Goal: Use online tool/utility: Utilize a website feature to perform a specific function

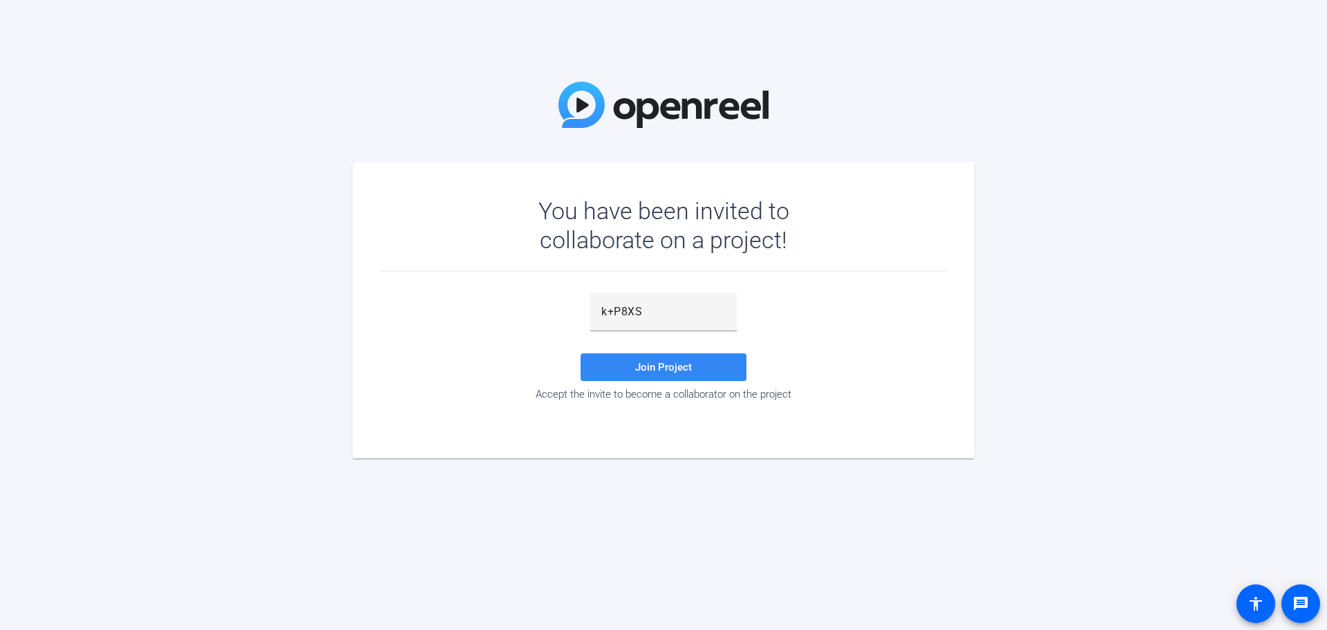
click at [739, 380] on span at bounding box center [664, 367] width 166 height 33
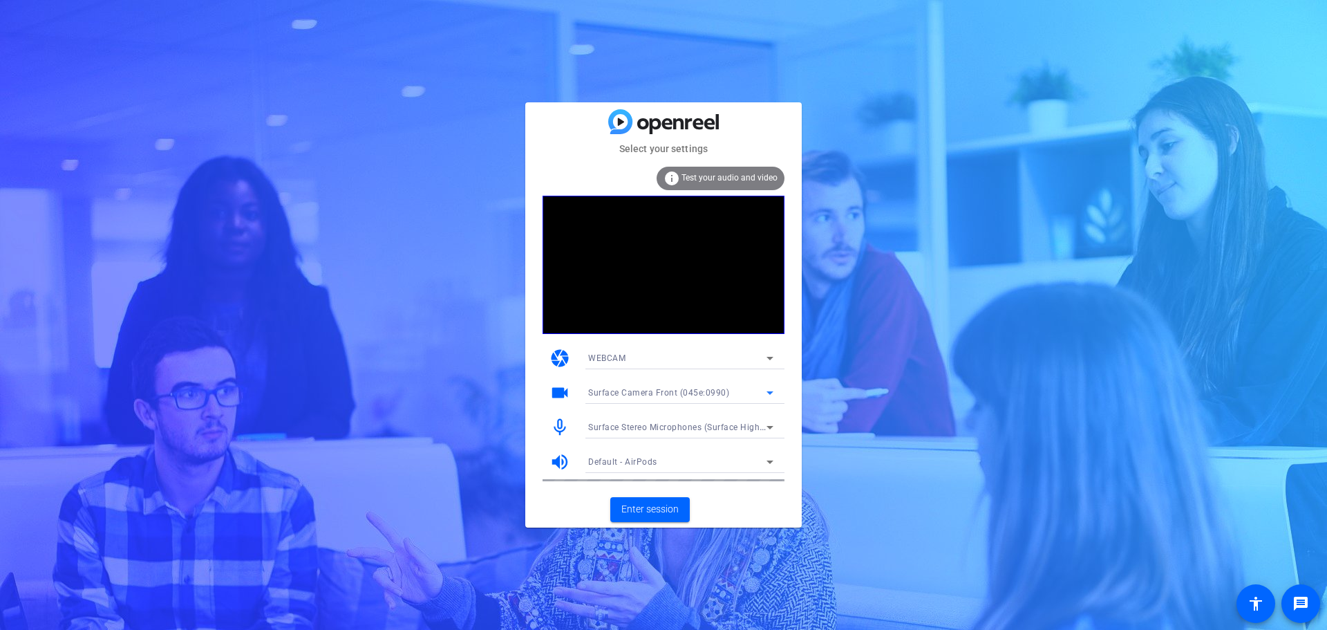
click at [664, 395] on span "Surface Camera Front (045e:0990)" at bounding box center [658, 393] width 141 height 10
click at [662, 395] on div at bounding box center [663, 315] width 1327 height 630
click at [653, 427] on span "Surface Stereo Microphones (Surface High Definition Audio)" at bounding box center [709, 426] width 243 height 11
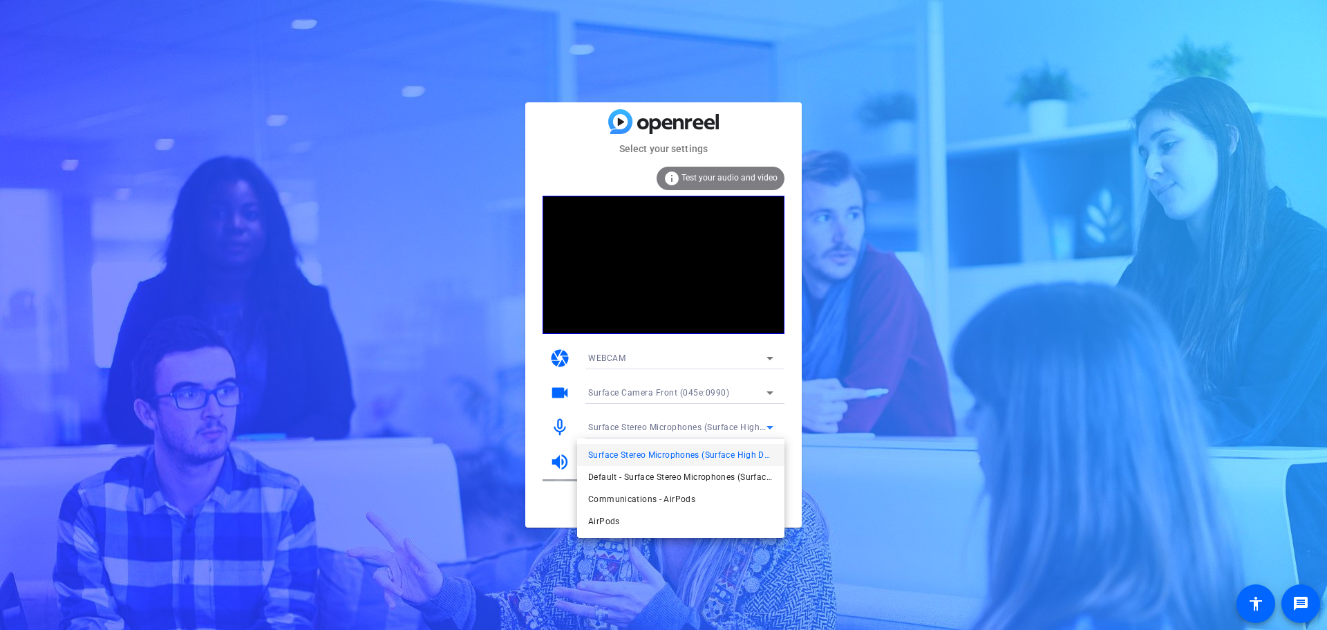
click at [653, 427] on div at bounding box center [663, 315] width 1327 height 630
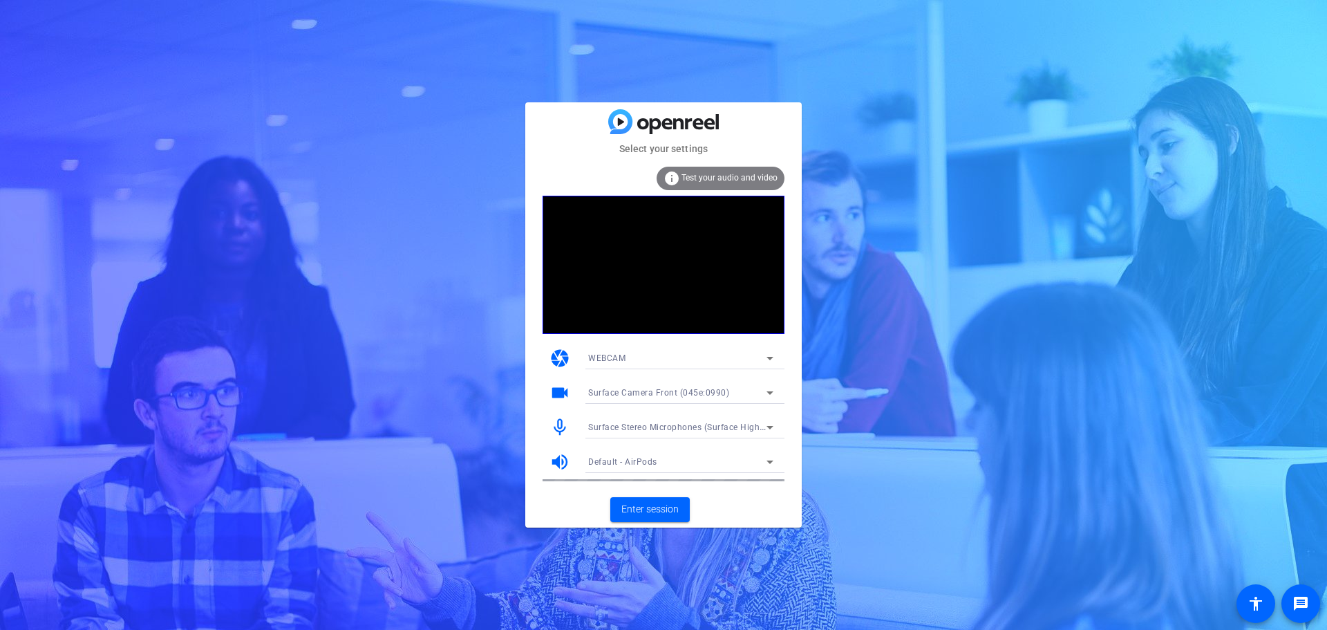
click at [644, 349] on mat-select "WEBCAM" at bounding box center [680, 357] width 185 height 17
click at [717, 494] on div at bounding box center [663, 315] width 1327 height 630
click at [713, 179] on span "Test your audio and video" at bounding box center [730, 178] width 96 height 10
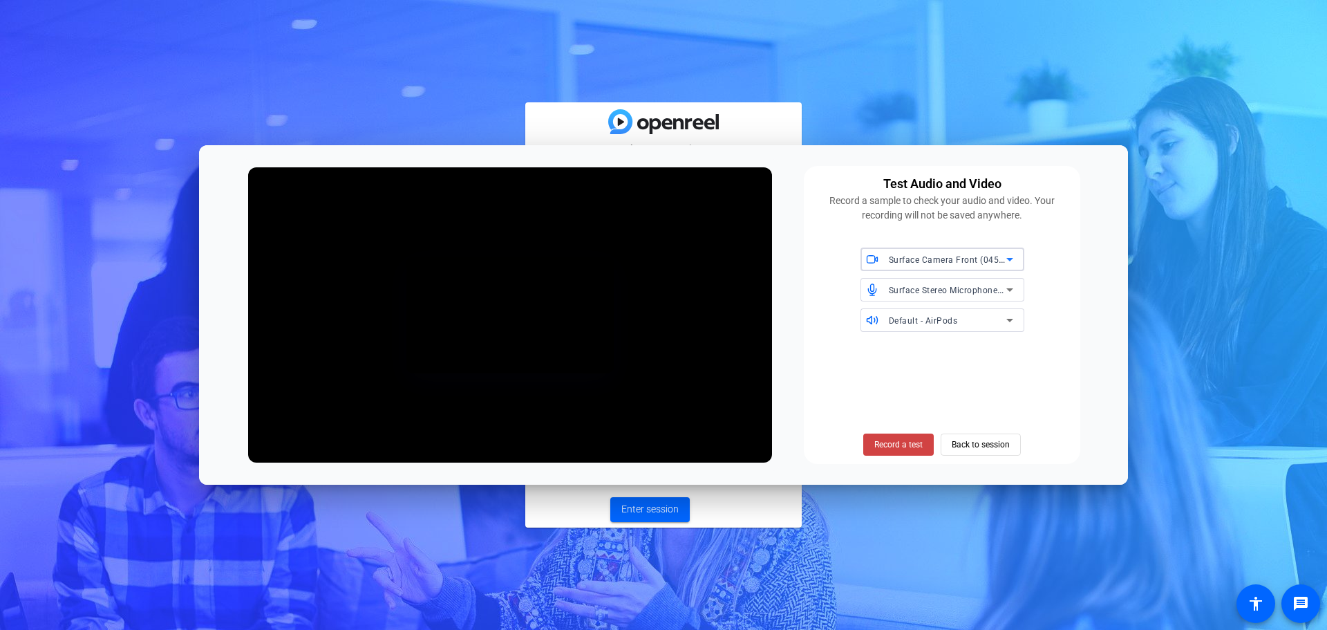
click at [956, 263] on span "Surface Camera Front (045e:0990)" at bounding box center [959, 259] width 141 height 11
click at [956, 263] on div at bounding box center [663, 315] width 1327 height 630
click at [932, 293] on span "Surface Stereo Microphones (Surface High Definition Audio)" at bounding box center [1010, 289] width 243 height 11
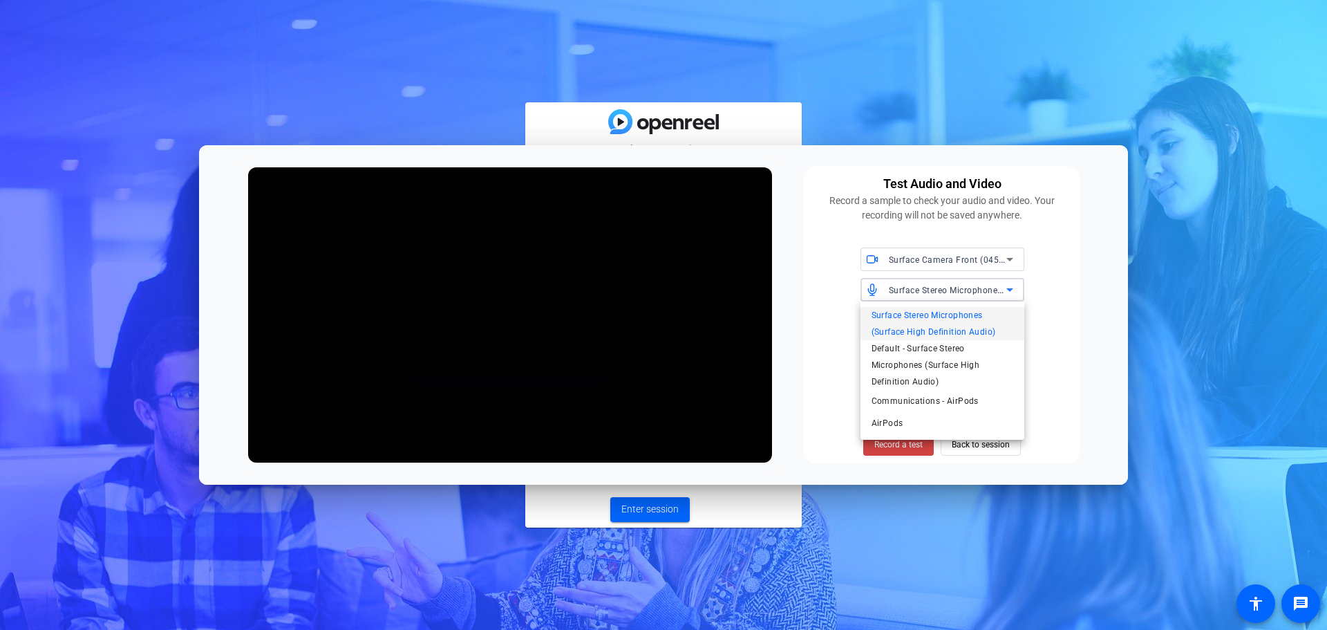
click at [932, 293] on div at bounding box center [663, 315] width 1327 height 630
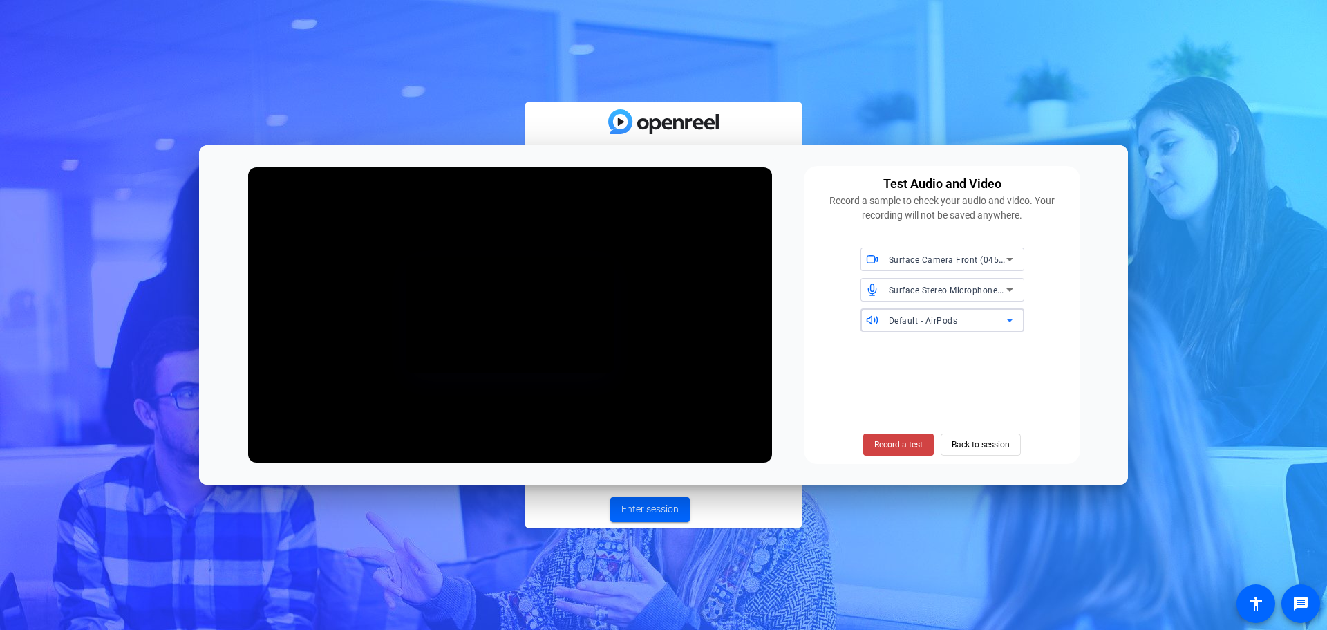
click at [944, 316] on span "Default - AirPods" at bounding box center [923, 321] width 69 height 10
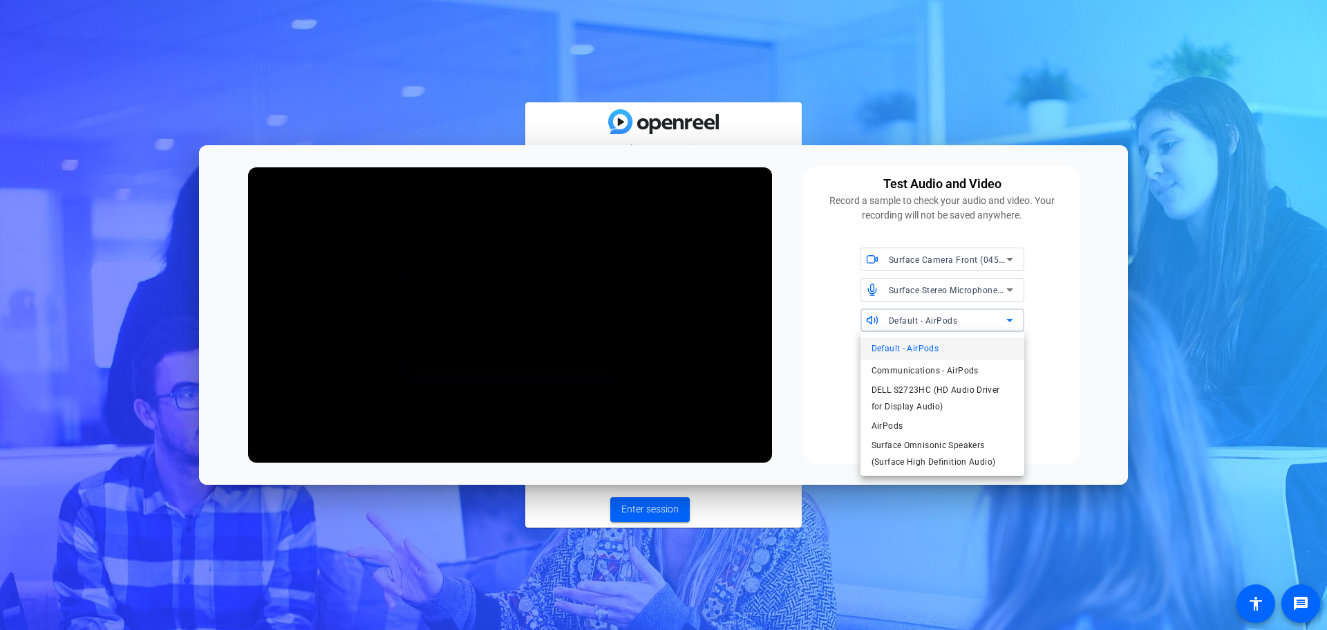
click at [1066, 373] on div at bounding box center [663, 315] width 1327 height 630
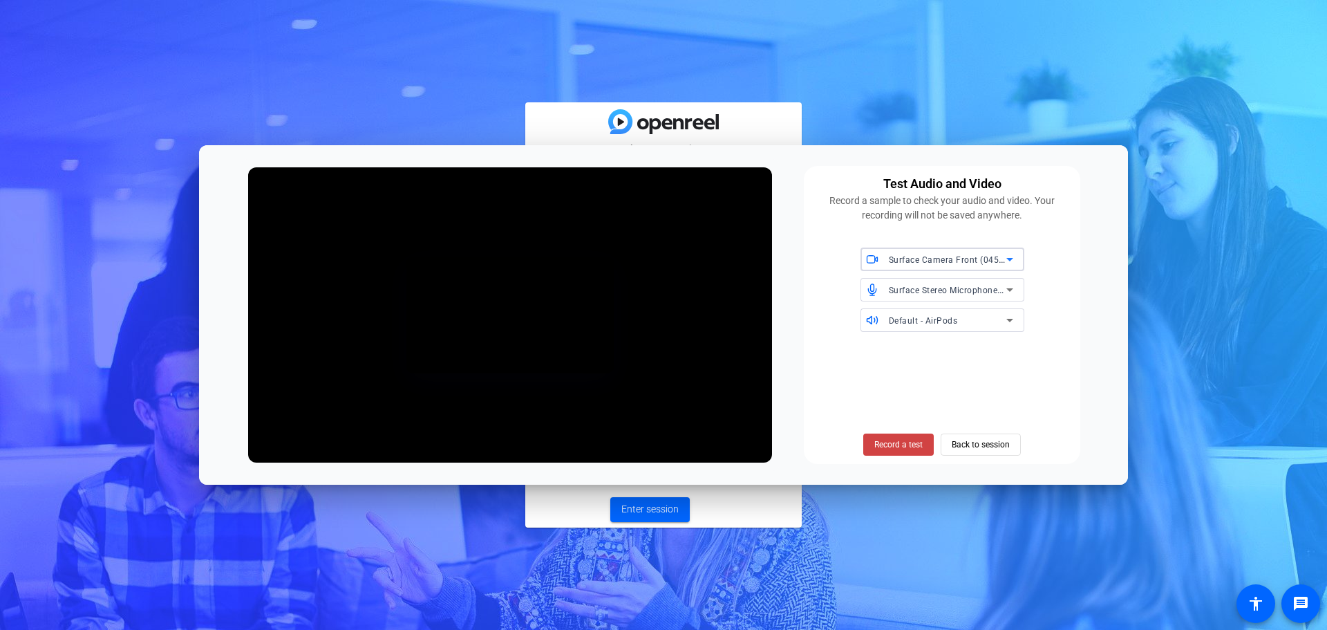
click at [942, 259] on span "Surface Camera Front (045e:0990)" at bounding box center [959, 259] width 141 height 11
click at [1047, 297] on div at bounding box center [663, 315] width 1327 height 630
click at [992, 449] on span "Back to session" at bounding box center [981, 444] width 58 height 26
